Goal: Task Accomplishment & Management: Use online tool/utility

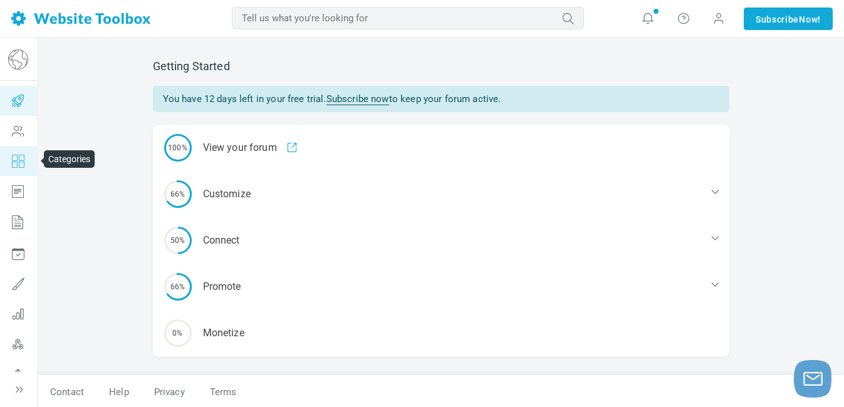
click at [19, 159] on icon at bounding box center [18, 161] width 38 height 30
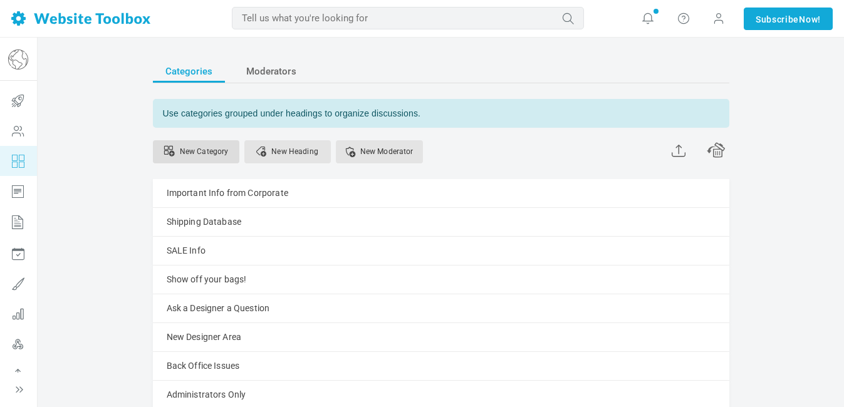
click at [213, 156] on link "New Category" at bounding box center [196, 151] width 86 height 23
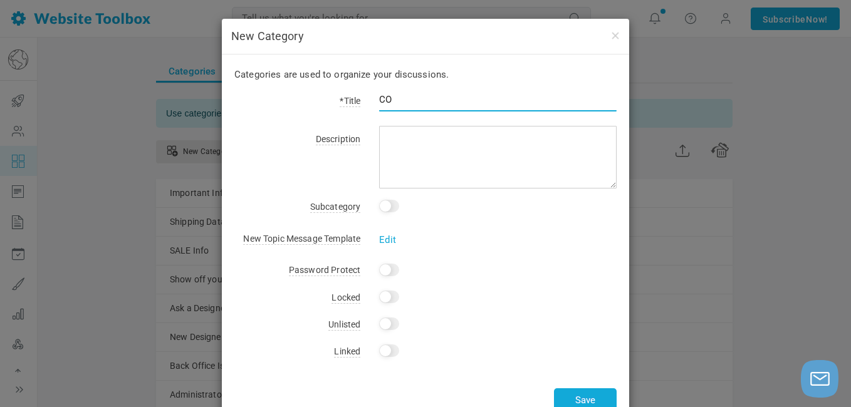
type input "C"
type input "Designer Chat"
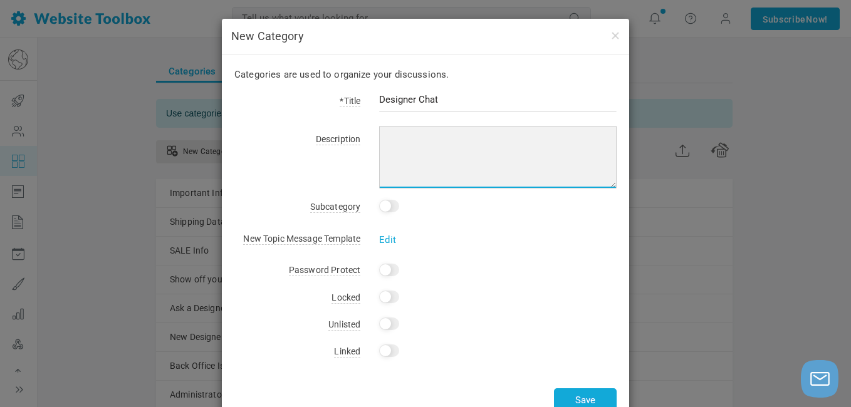
click at [400, 138] on textarea at bounding box center [497, 157] width 237 height 63
type textarea "Just feel like chatting? Come on in!"
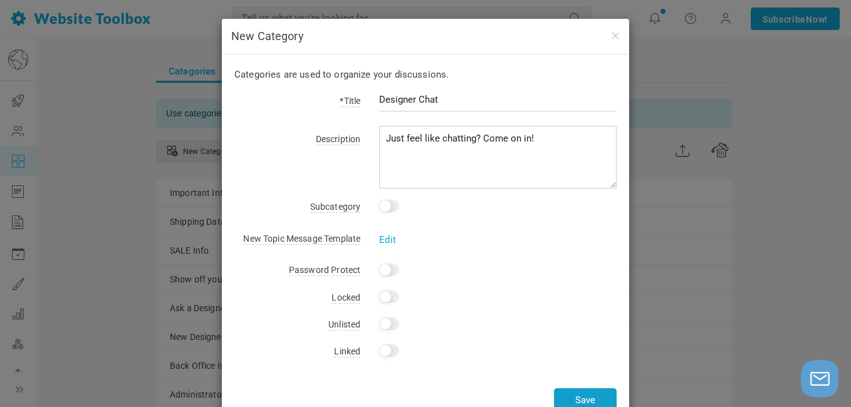
click at [586, 397] on button "Save" at bounding box center [585, 400] width 63 height 24
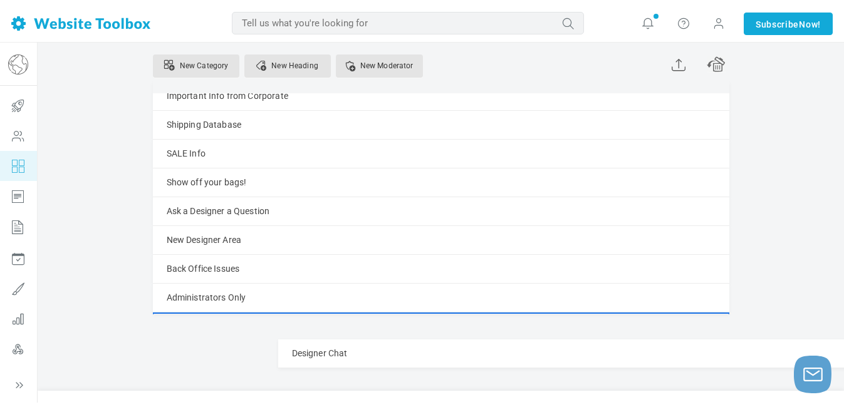
scroll to position [131, 0]
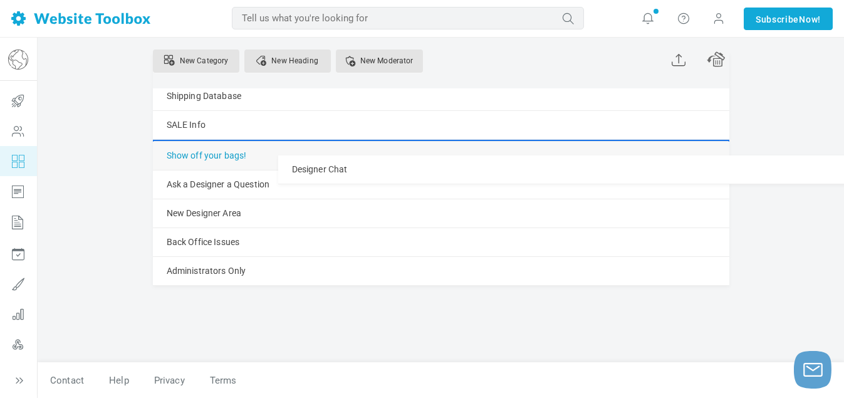
drag, startPoint x: 225, startPoint y: 381, endPoint x: 228, endPoint y: 150, distance: 231.2
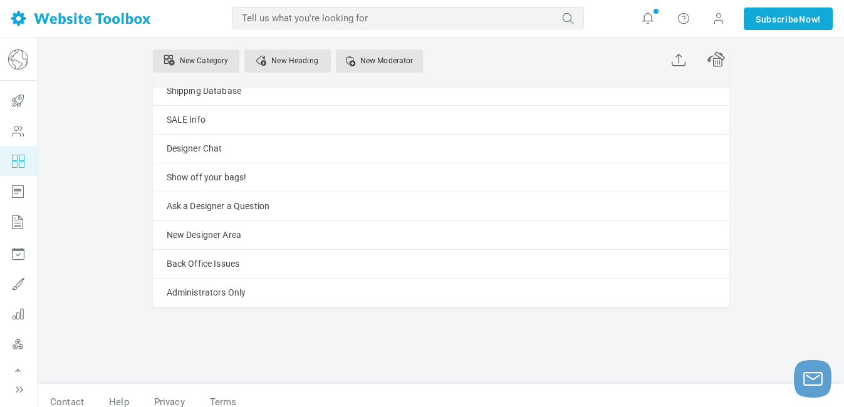
scroll to position [0, 0]
